Goal: Information Seeking & Learning: Learn about a topic

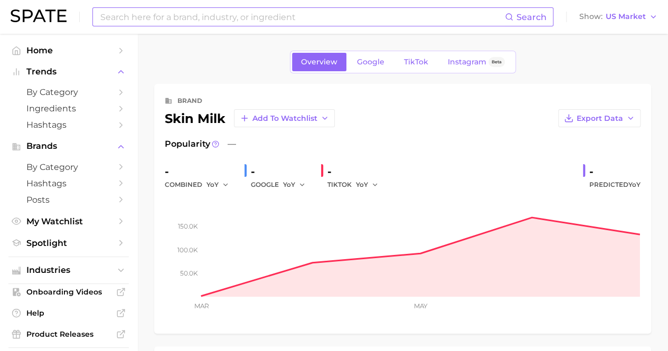
click at [217, 19] on input at bounding box center [302, 17] width 406 height 18
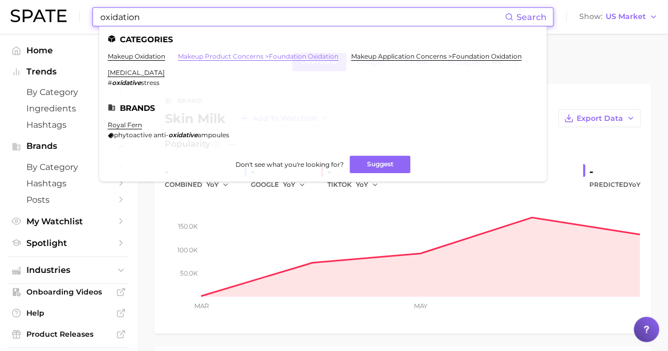
type input "oxidation"
click at [211, 55] on link "makeup product concerns > foundation oxidation" at bounding box center [258, 56] width 161 height 8
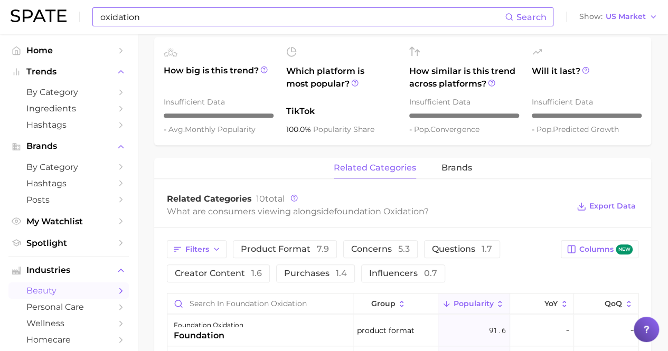
scroll to position [363, 0]
